Goal: Use online tool/utility: Use online tool/utility

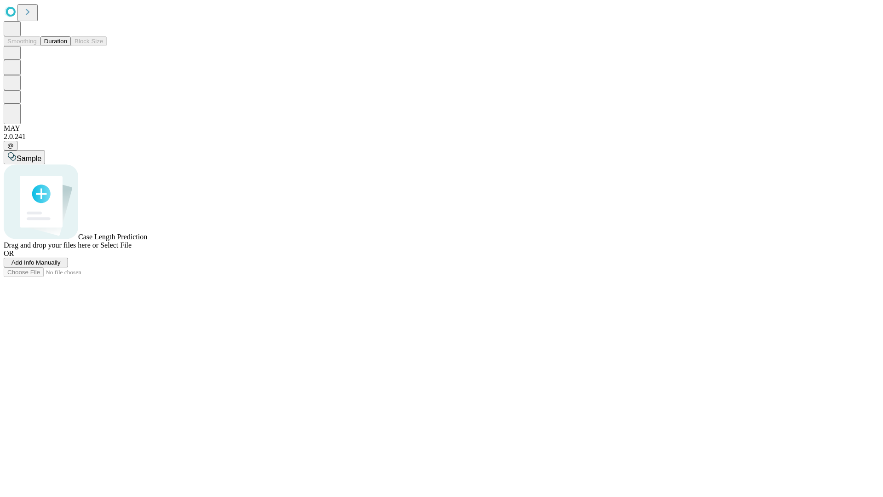
click at [132, 249] on span "Select File" at bounding box center [115, 245] width 31 height 8
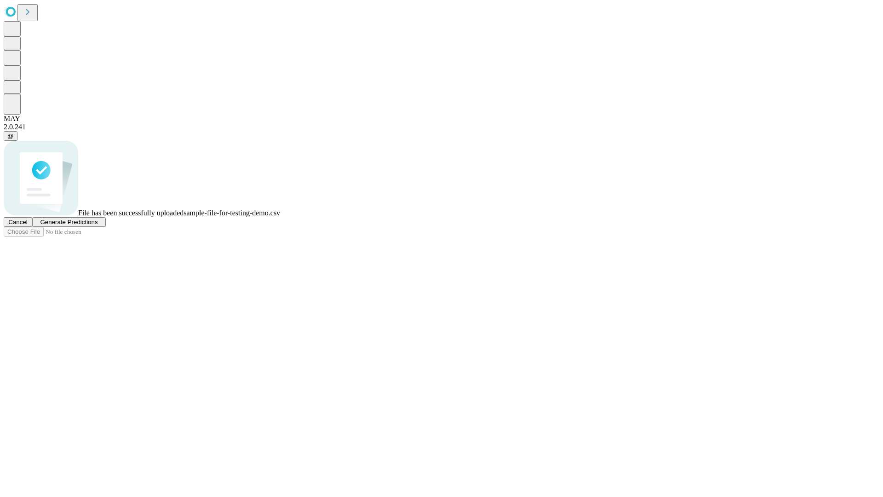
click at [98, 225] on span "Generate Predictions" at bounding box center [69, 222] width 58 height 7
